Goal: Task Accomplishment & Management: Use online tool/utility

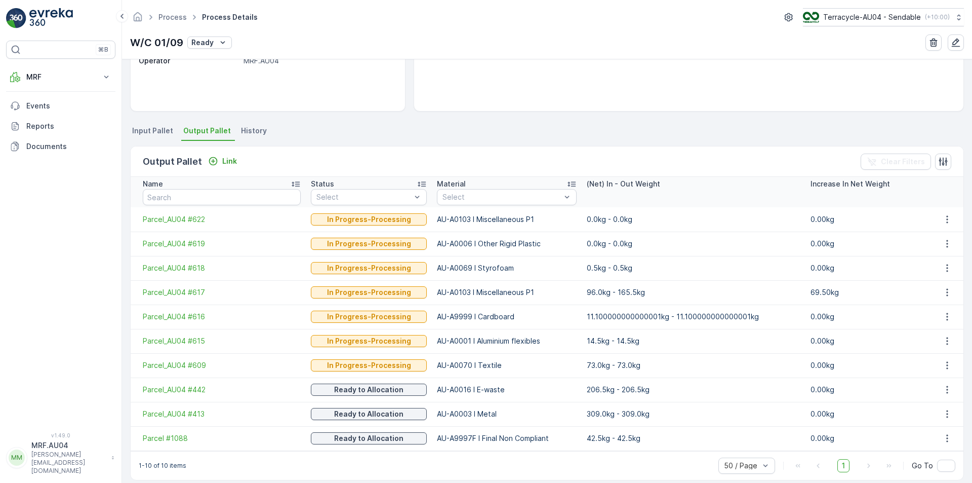
scroll to position [169, 0]
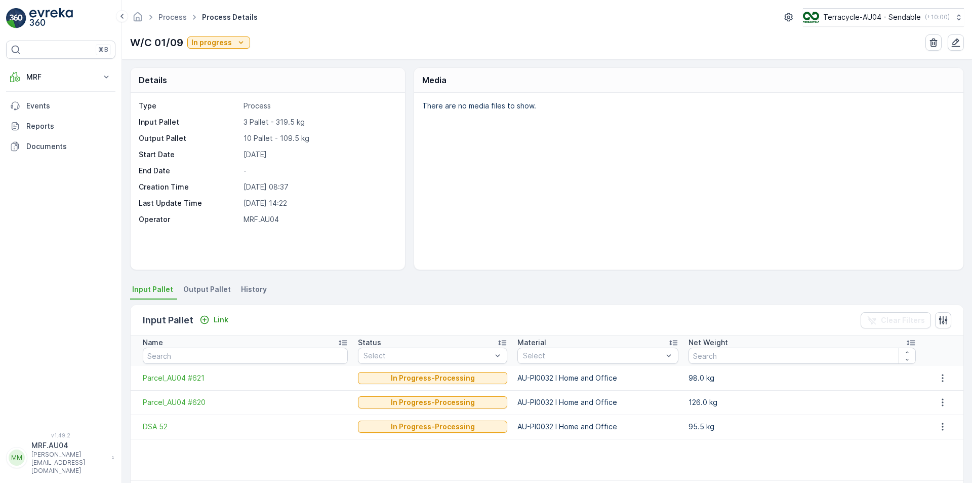
click at [214, 290] on span "Output Pallet" at bounding box center [207, 289] width 48 height 10
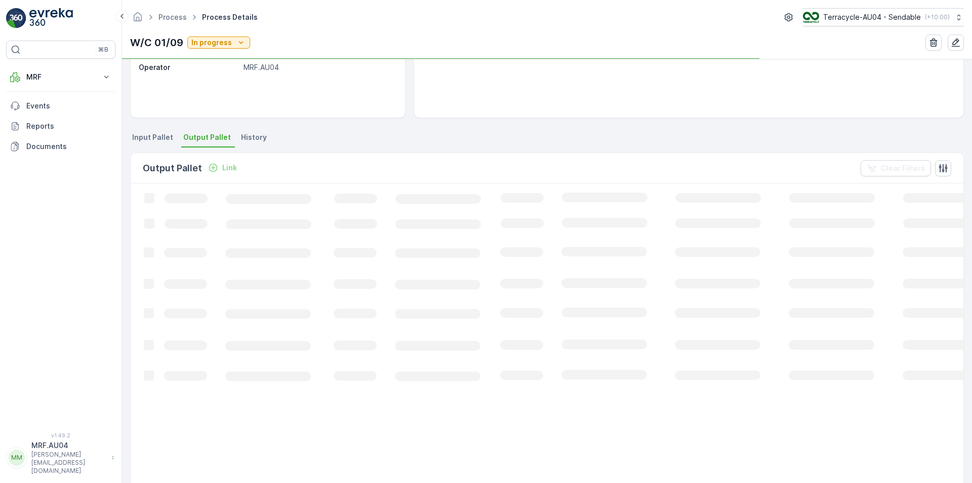
scroll to position [152, 0]
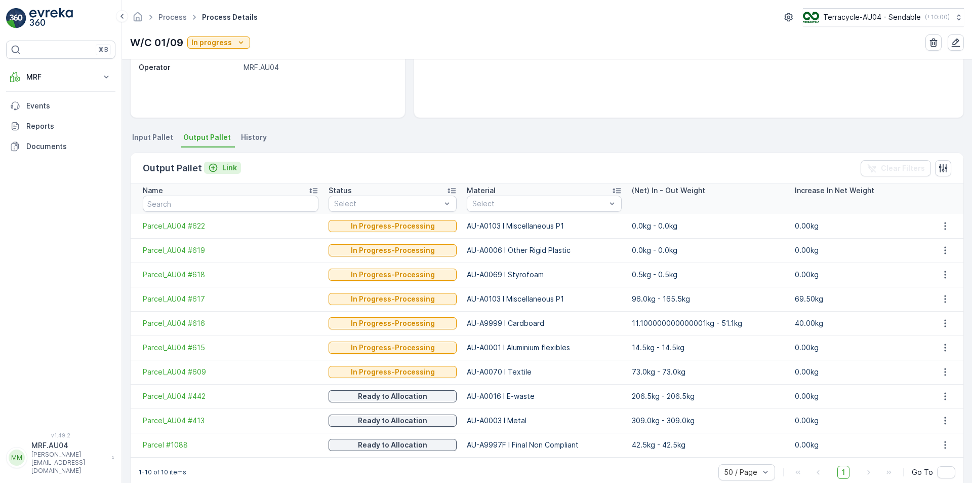
click at [224, 166] on p "Link" at bounding box center [229, 168] width 15 height 10
click at [212, 167] on icon "Link" at bounding box center [213, 168] width 9 height 9
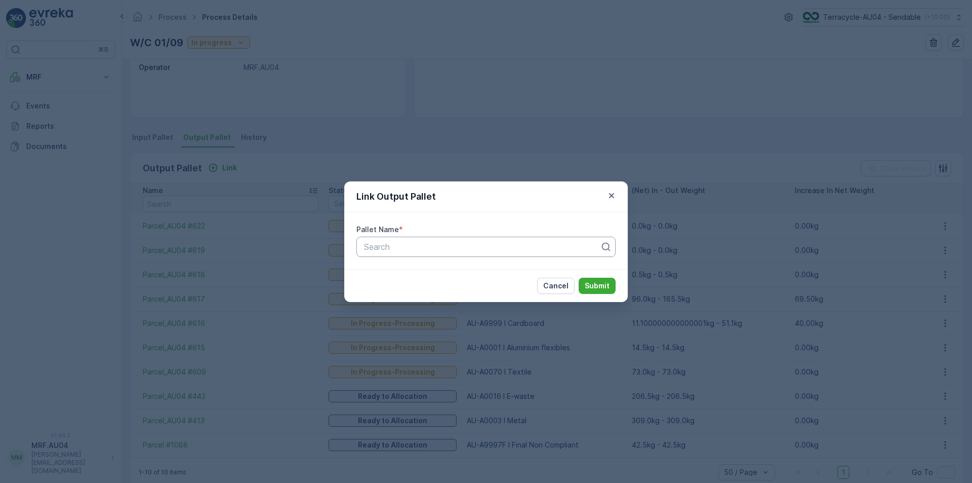
click at [413, 247] on div at bounding box center [482, 246] width 238 height 9
paste input "Parcel_AU04 #624"
type input "Parcel_AU04 #624"
click at [476, 277] on div "Parcel_AU04 #624" at bounding box center [485, 271] width 259 height 17
click at [598, 288] on p "Submit" at bounding box center [597, 286] width 25 height 10
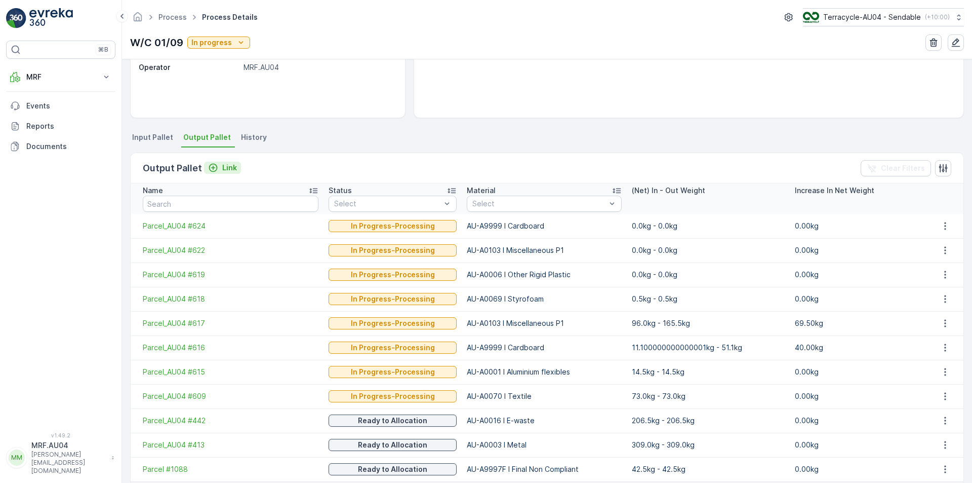
click at [215, 169] on icon "Link" at bounding box center [213, 168] width 9 height 9
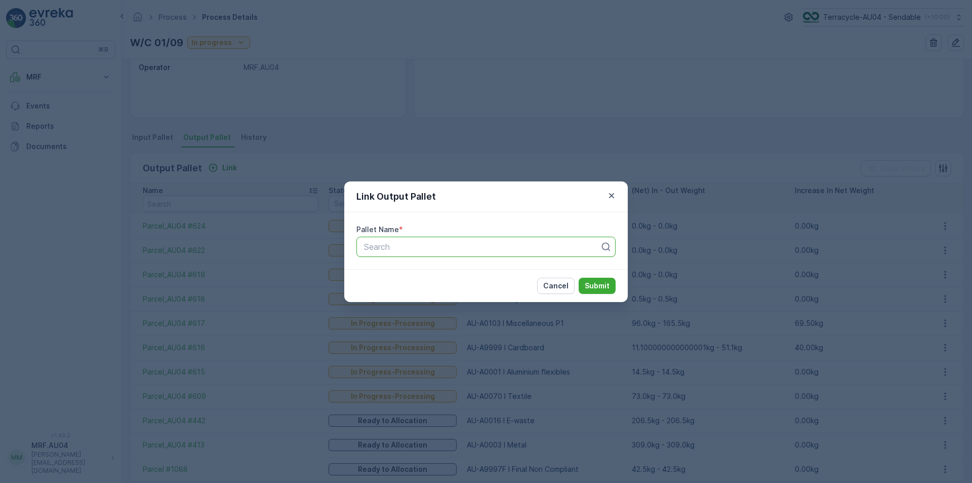
click at [400, 246] on div at bounding box center [482, 246] width 238 height 9
paste input "Parcel_AU04 #625"
type input "Parcel_AU04 #625"
click at [583, 274] on div "Parcel_AU04 #625" at bounding box center [486, 271] width 247 height 9
click at [593, 284] on p "Submit" at bounding box center [597, 286] width 25 height 10
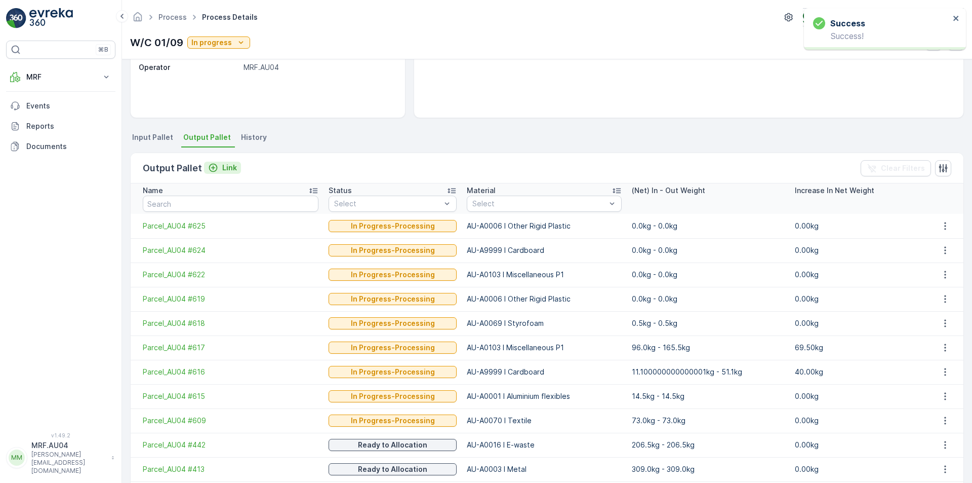
click at [222, 166] on p "Link" at bounding box center [229, 168] width 15 height 10
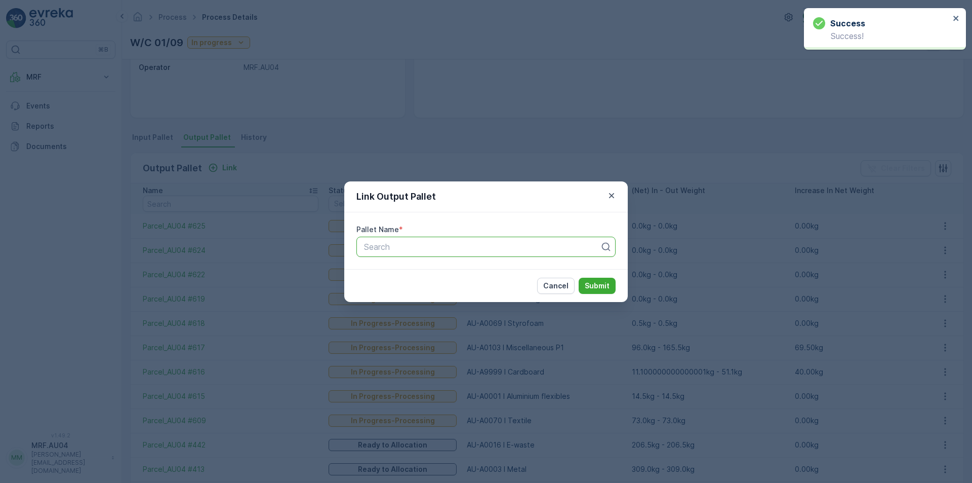
paste input "Parcel_AU04 #626"
type input "Parcel_AU04 #626"
click at [531, 272] on p "Loading..." at bounding box center [486, 272] width 247 height 10
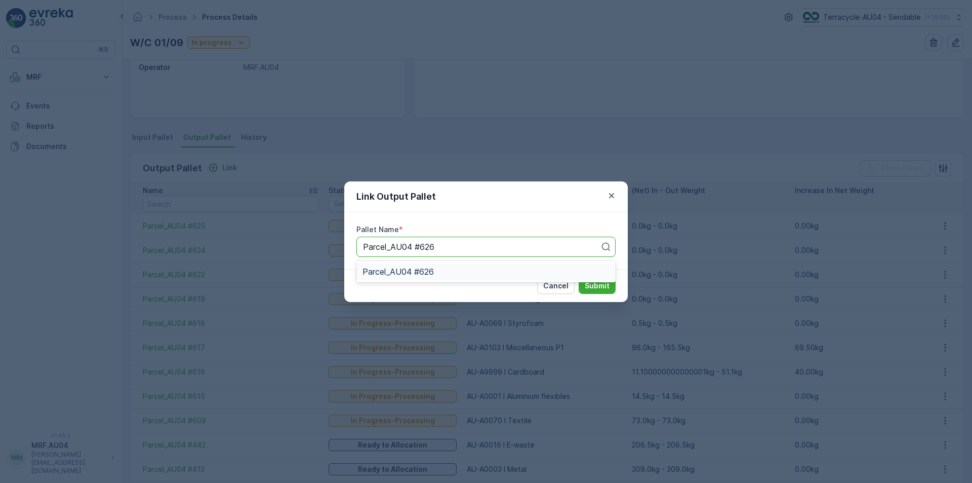
click at [531, 272] on div "Parcel_AU04 #626" at bounding box center [486, 271] width 247 height 9
click at [607, 290] on p "Submit" at bounding box center [597, 286] width 25 height 10
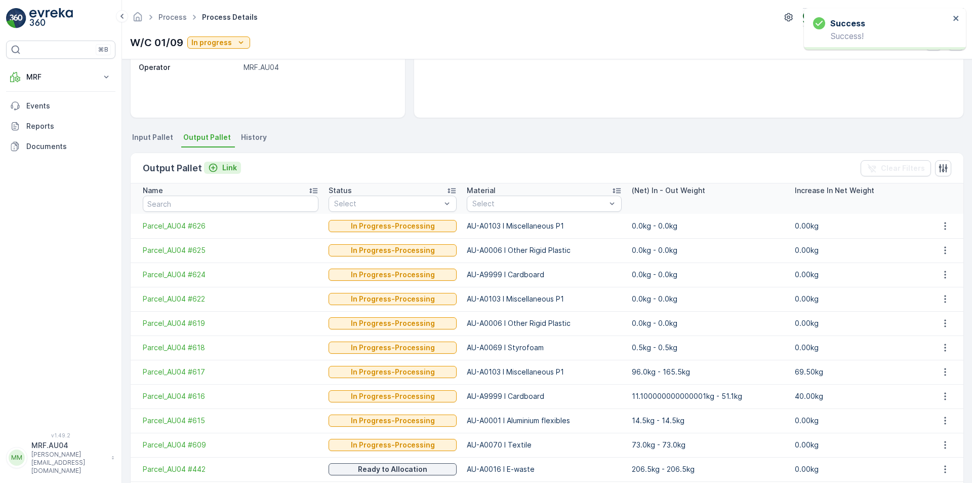
click at [222, 171] on p "Link" at bounding box center [229, 168] width 15 height 10
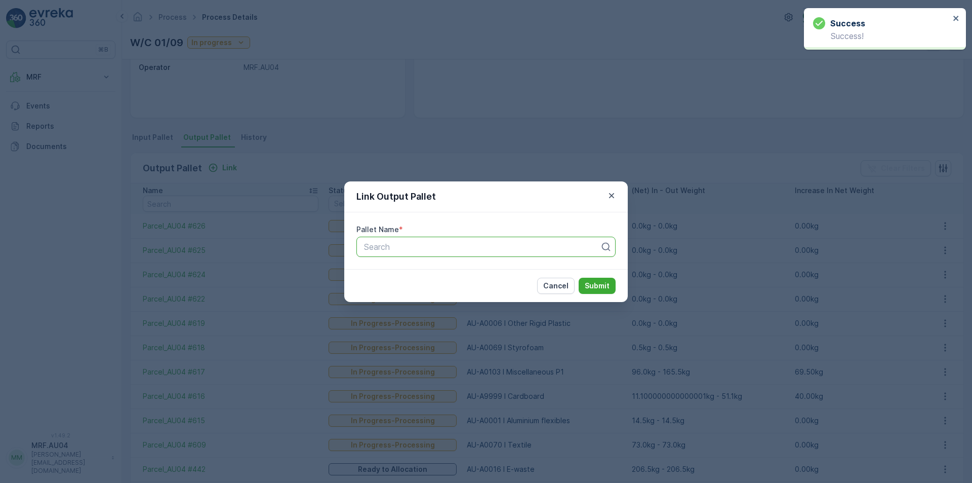
paste input "Parcel_AU04 #627"
type input "Parcel_AU04 #627"
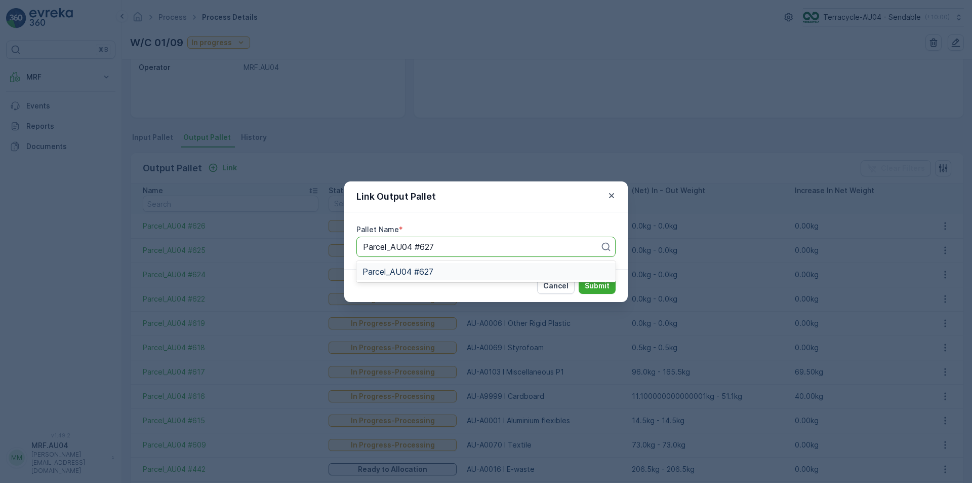
click at [509, 273] on div "Parcel_AU04 #627" at bounding box center [486, 271] width 247 height 9
click at [608, 290] on p "Submit" at bounding box center [597, 286] width 25 height 10
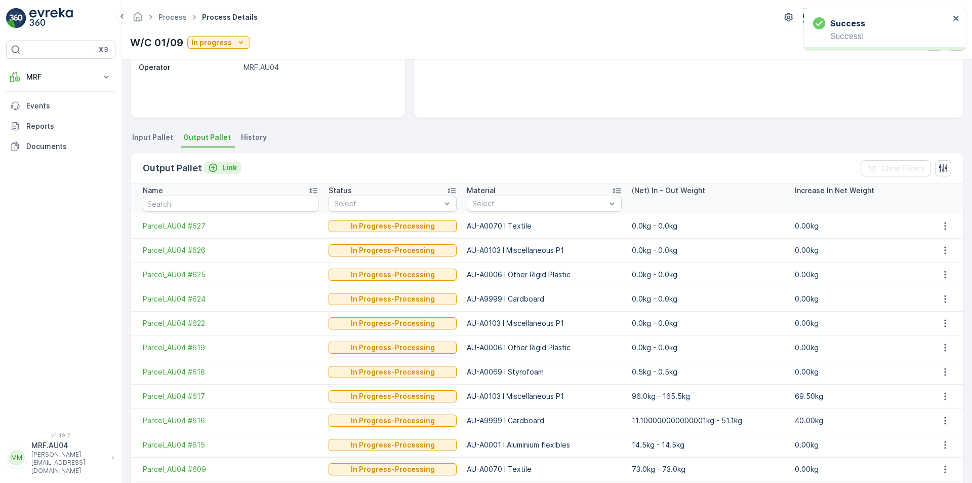
click at [230, 166] on p "Link" at bounding box center [229, 168] width 15 height 10
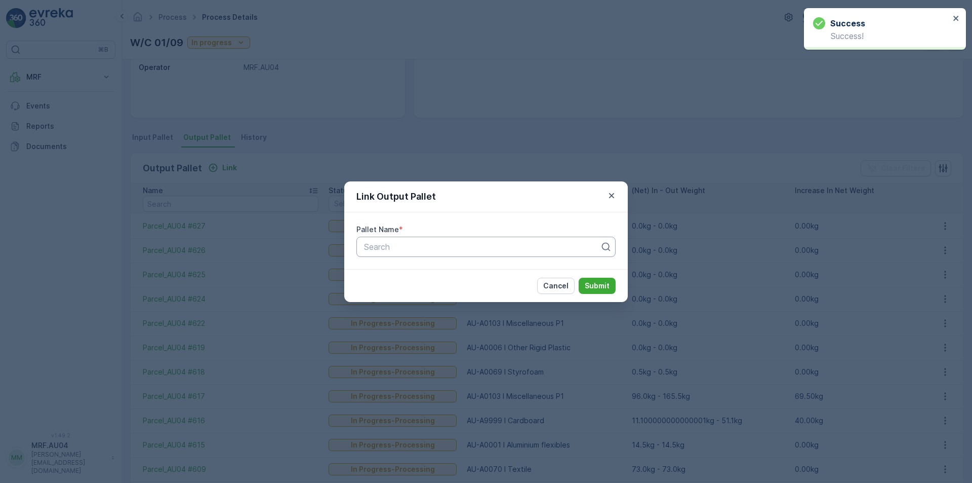
click at [486, 249] on div at bounding box center [482, 246] width 238 height 9
paste input "Parcel_AU04 #628"
type input "Parcel_AU04 #628"
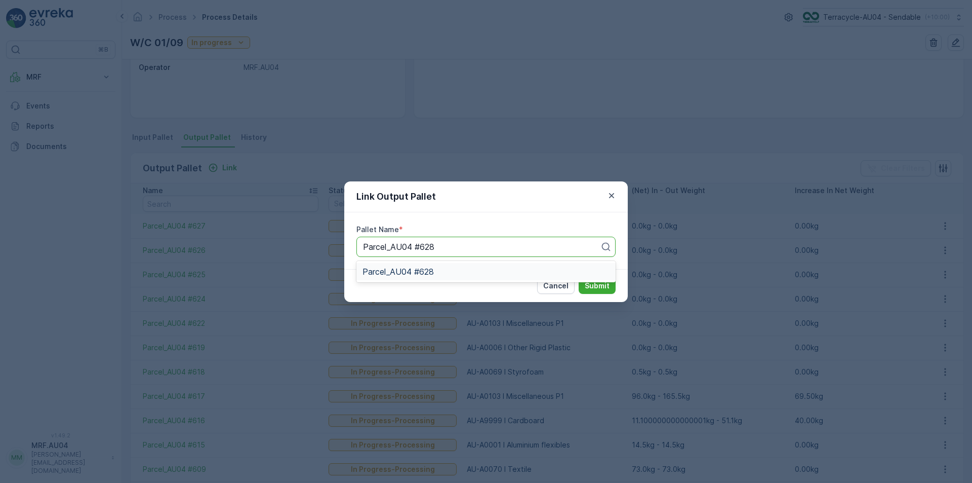
click at [490, 272] on div "Parcel_AU04 #628" at bounding box center [486, 271] width 247 height 9
click at [597, 287] on p "Submit" at bounding box center [597, 286] width 25 height 10
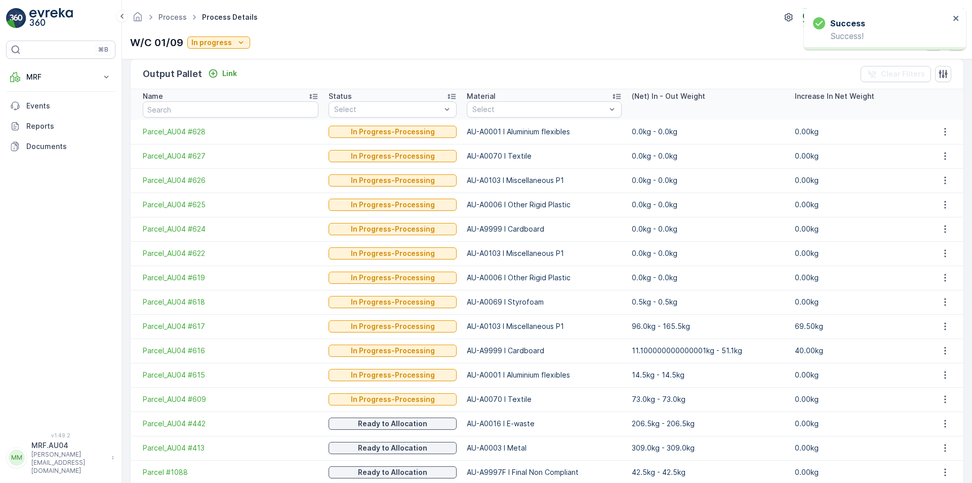
scroll to position [253, 0]
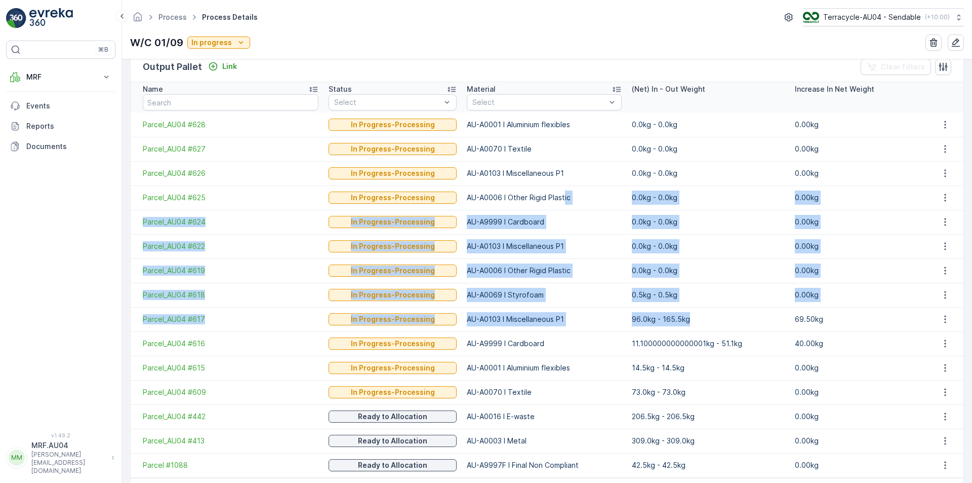
drag, startPoint x: 736, startPoint y: 310, endPoint x: 972, endPoint y: 416, distance: 258.2
click at [910, 382] on tbody "Parcel_AU04 #628 In Progress-Processing AU-A0001 I Aluminium flexibles 0.0kg - …" at bounding box center [547, 294] width 833 height 365
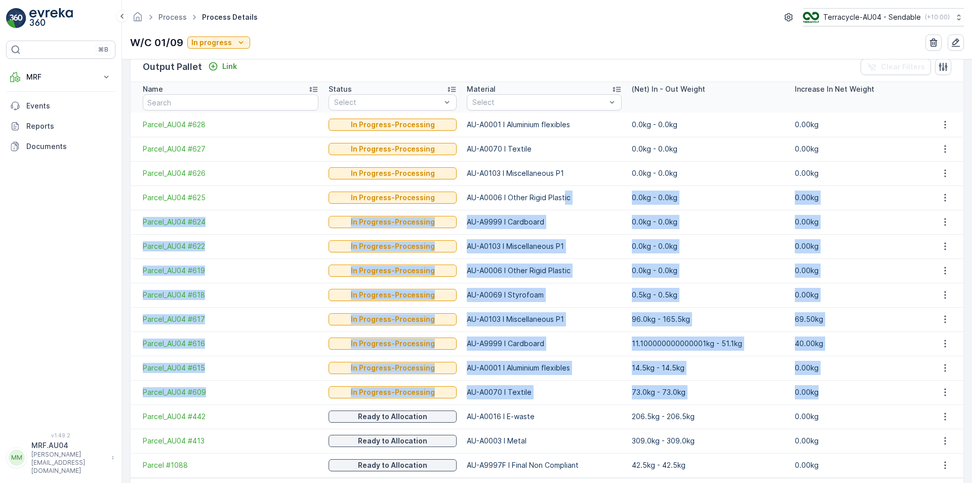
click at [662, 204] on td "0.0kg - 0.0kg" at bounding box center [708, 197] width 163 height 24
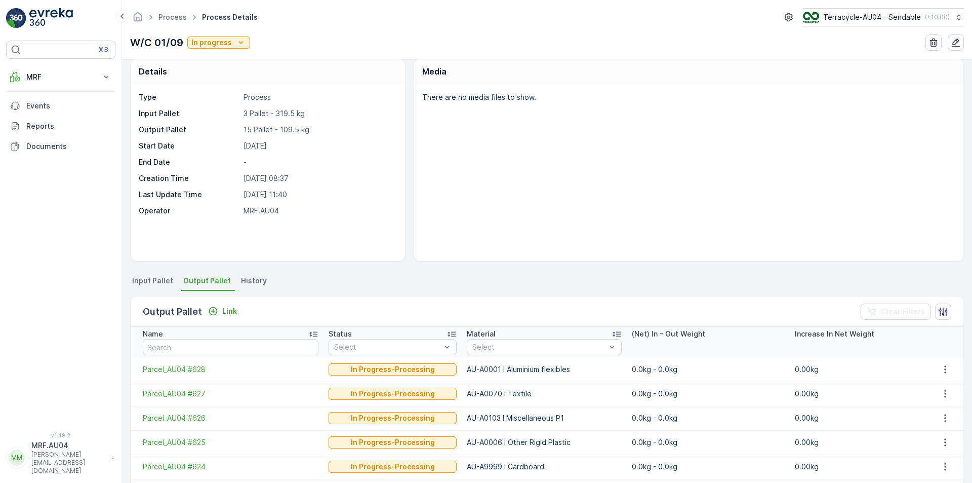
scroll to position [0, 0]
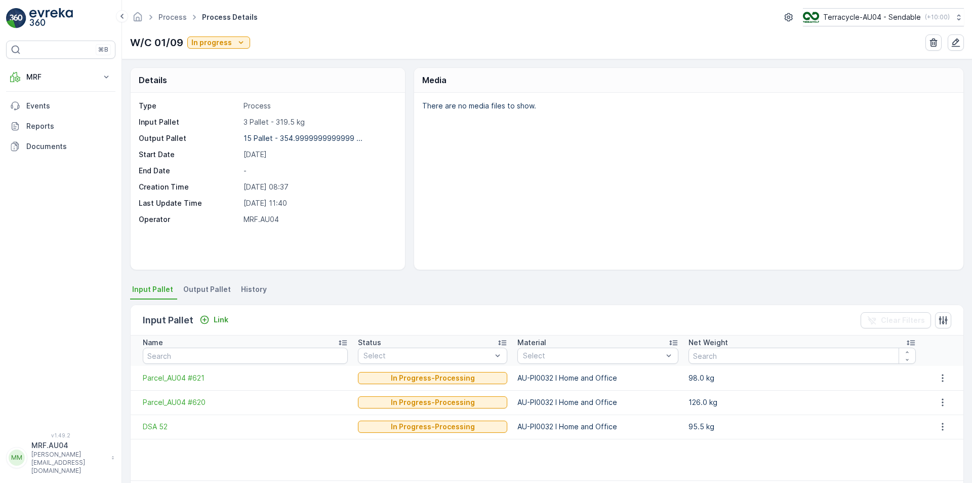
click at [209, 289] on span "Output Pallet" at bounding box center [207, 289] width 48 height 10
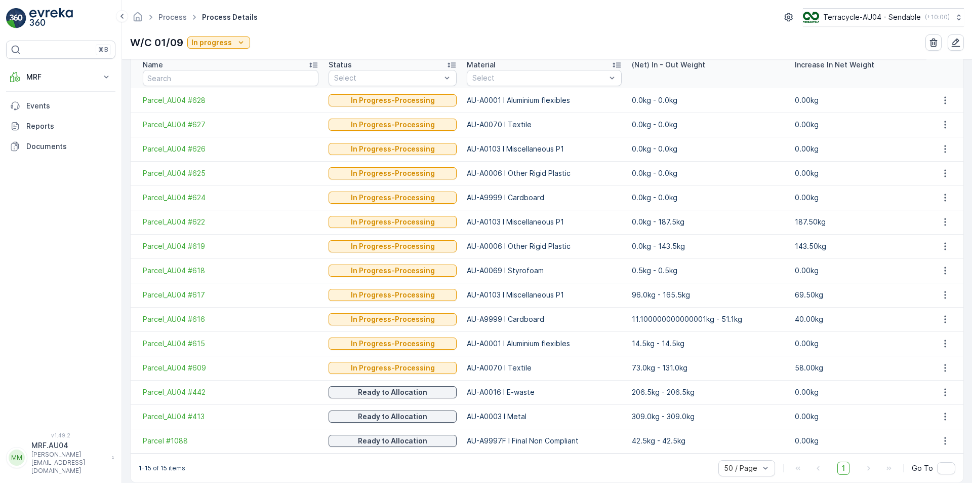
scroll to position [291, 0]
